Goal: Find specific page/section: Find specific page/section

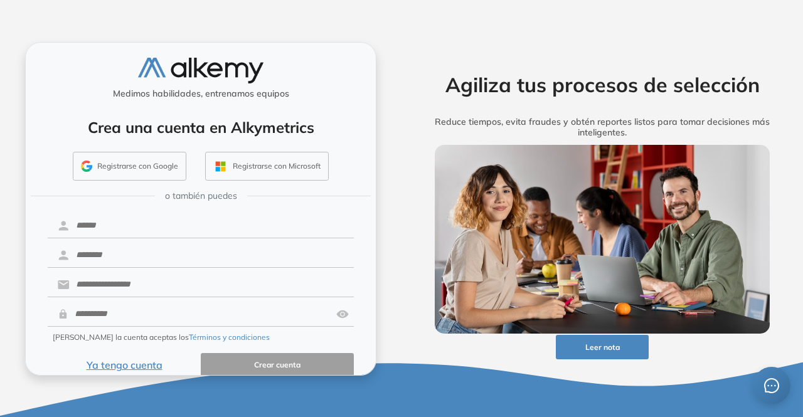
click at [132, 362] on button "Ya tengo cuenta" at bounding box center [124, 365] width 153 height 24
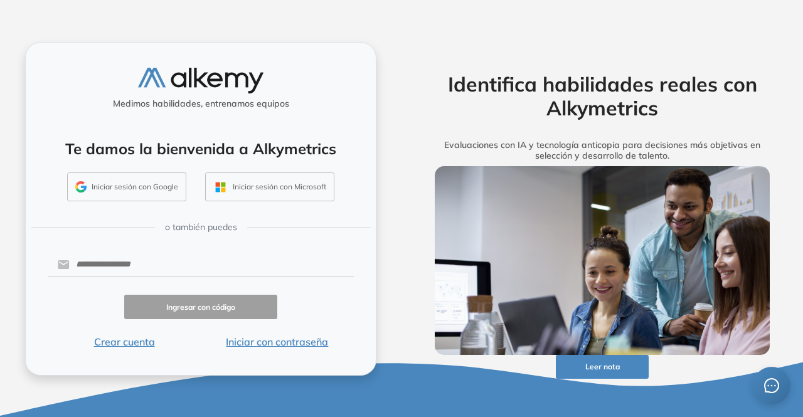
click at [139, 180] on button "Iniciar sesión con Google" at bounding box center [126, 187] width 119 height 29
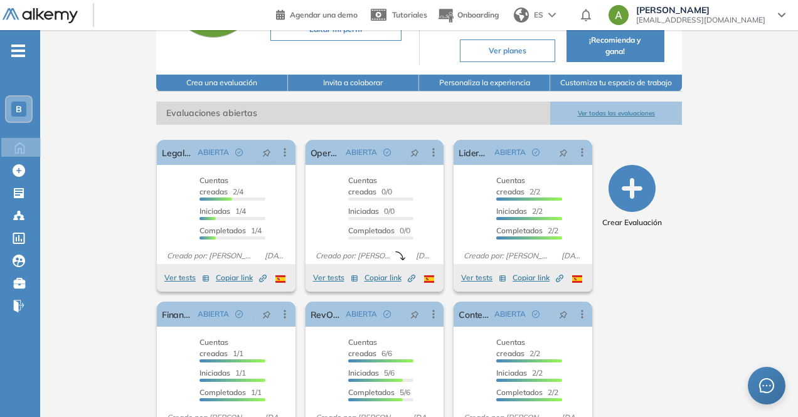
scroll to position [187, 0]
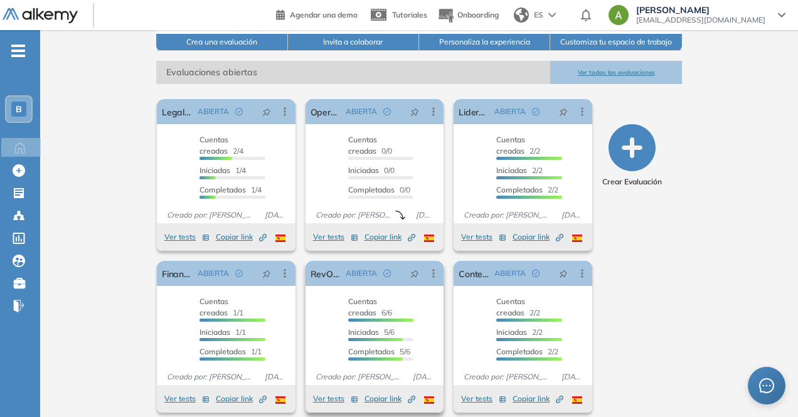
click at [313, 393] on button "Ver tests" at bounding box center [335, 399] width 45 height 15
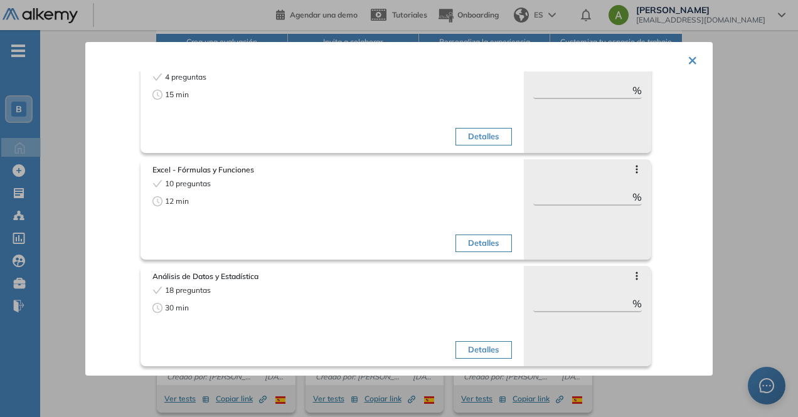
scroll to position [0, 0]
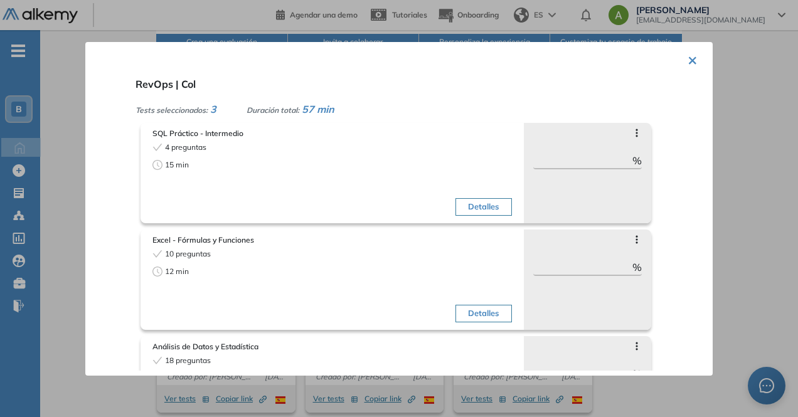
click at [693, 56] on div "× RevOps | Col Tests seleccionados: 3 Duración total: 57 min SQL Práctico - Int…" at bounding box center [399, 209] width 628 height 334
click at [688, 64] on button "×" at bounding box center [693, 59] width 10 height 24
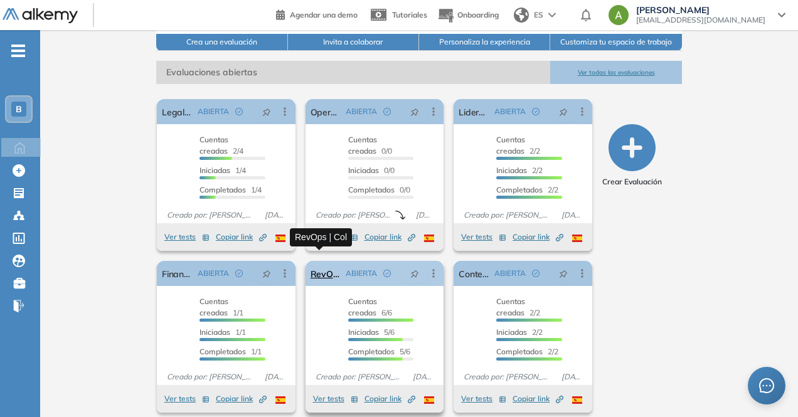
click at [326, 264] on link "RevOps | Col" at bounding box center [326, 273] width 31 height 25
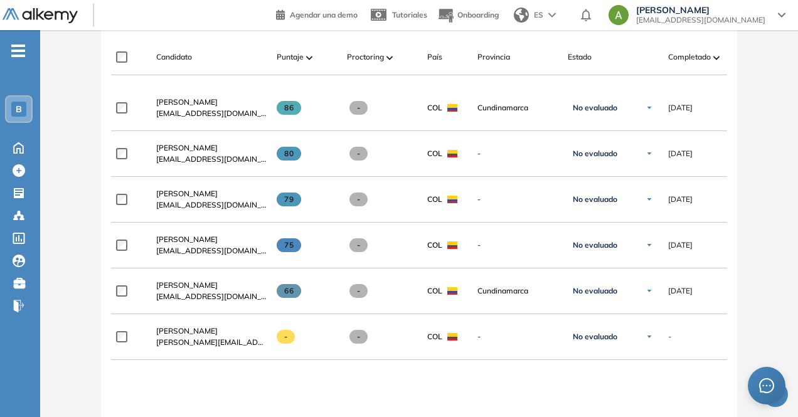
scroll to position [385, 0]
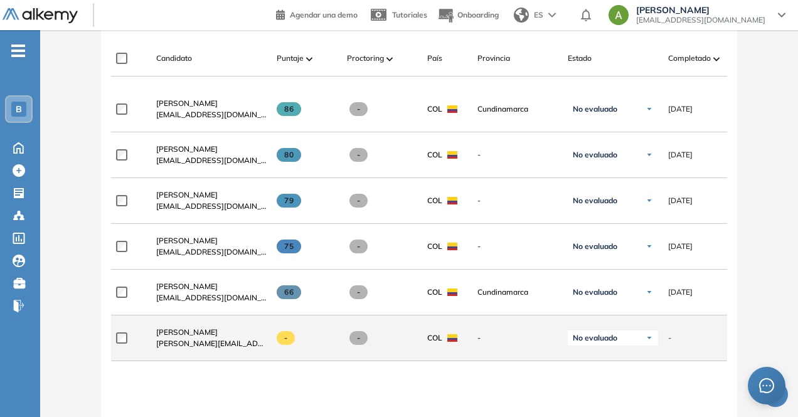
click at [546, 354] on div "-" at bounding box center [512, 338] width 90 height 31
click at [668, 344] on span "-" at bounding box center [669, 338] width 3 height 11
click at [611, 341] on span "No evaluado" at bounding box center [595, 338] width 45 height 10
click at [534, 339] on span "-" at bounding box center [518, 338] width 80 height 11
click at [179, 345] on span "[PERSON_NAME][EMAIL_ADDRESS][DOMAIN_NAME]" at bounding box center [211, 343] width 110 height 11
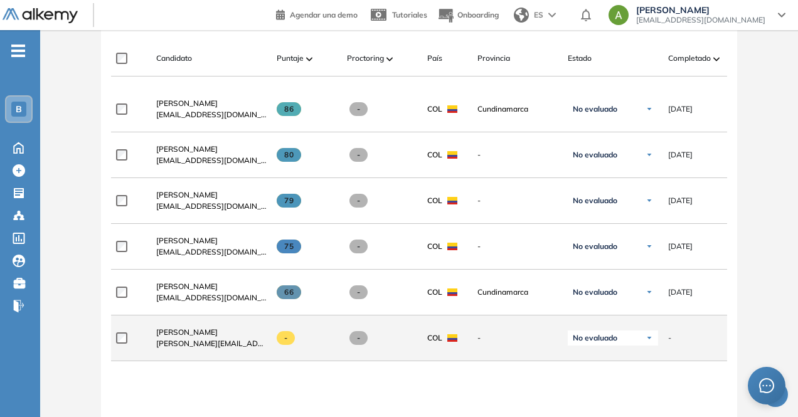
click at [286, 340] on span "-" at bounding box center [286, 338] width 18 height 14
click at [179, 332] on span "[PERSON_NAME]" at bounding box center [186, 332] width 61 height 9
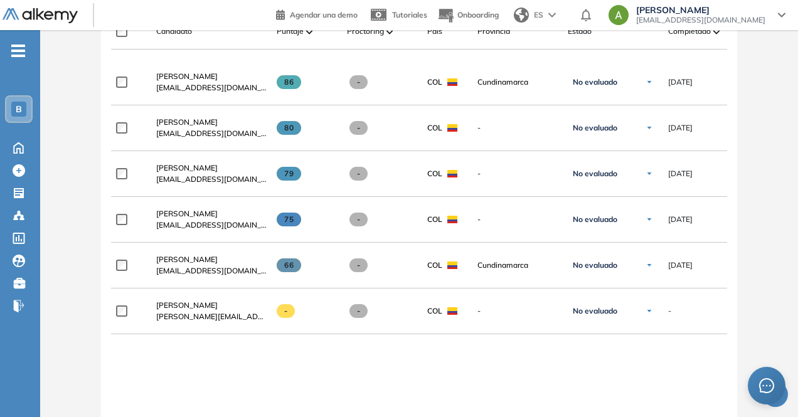
scroll to position [413, 0]
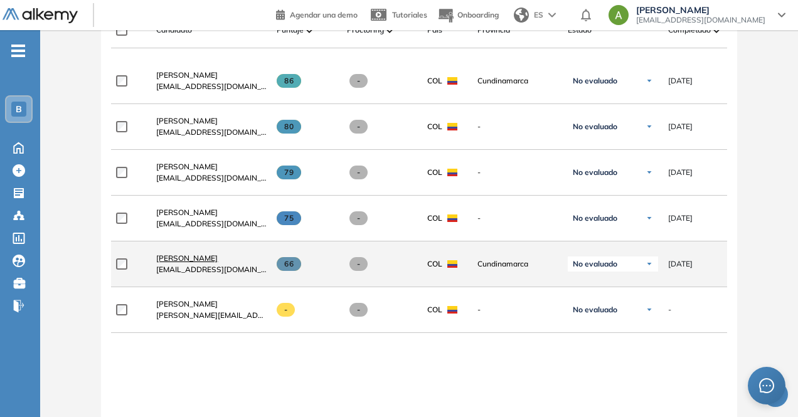
click at [197, 260] on span "[PERSON_NAME]" at bounding box center [186, 258] width 61 height 9
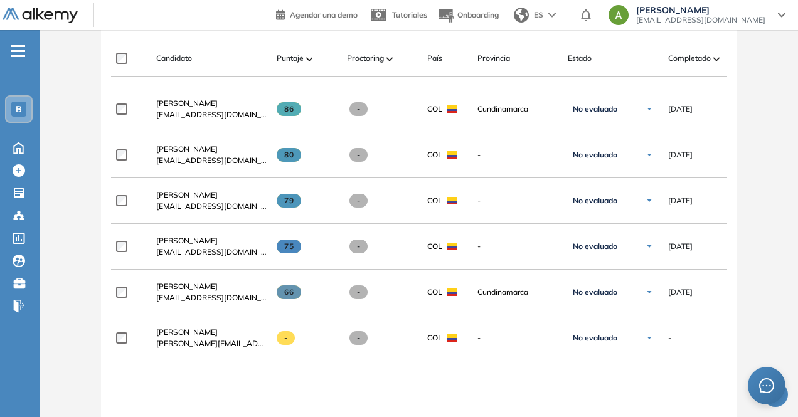
scroll to position [365, 0]
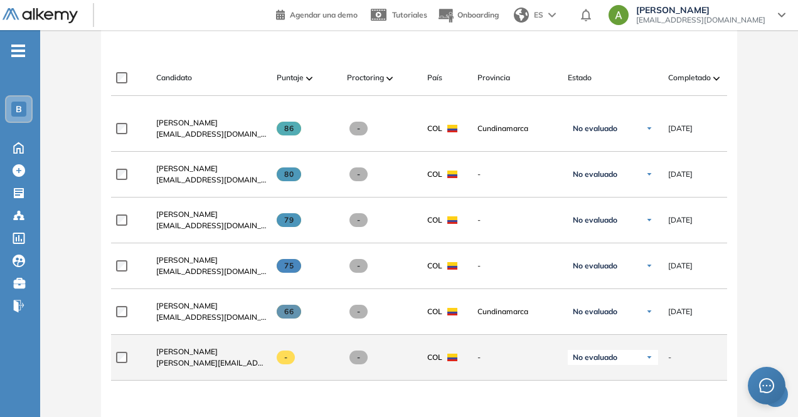
click at [286, 359] on span "-" at bounding box center [286, 358] width 18 height 14
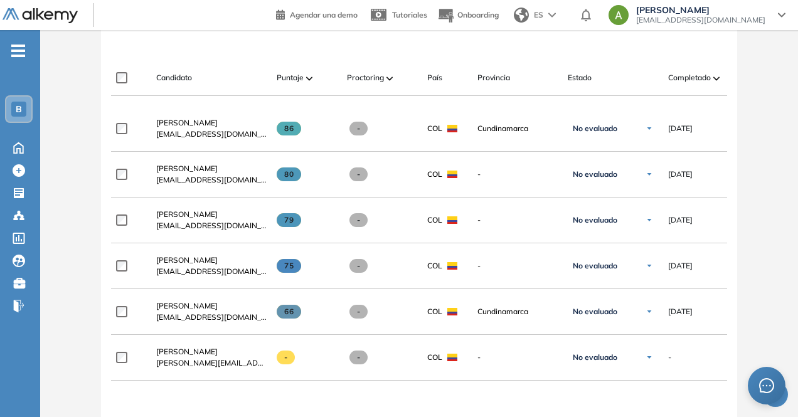
click at [752, 152] on div "Evaluación : RevOps | Col Abierta Ver evaluación Cerrar evaluación Dashboard Es…" at bounding box center [419, 158] width 748 height 937
